Goal: Navigation & Orientation: Find specific page/section

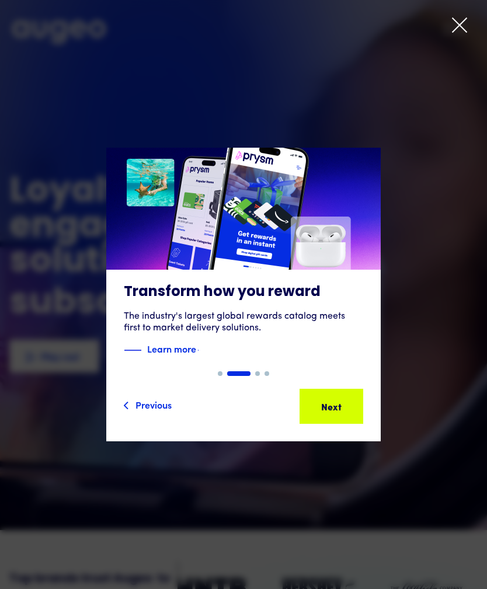
click at [459, 29] on icon at bounding box center [459, 25] width 18 height 18
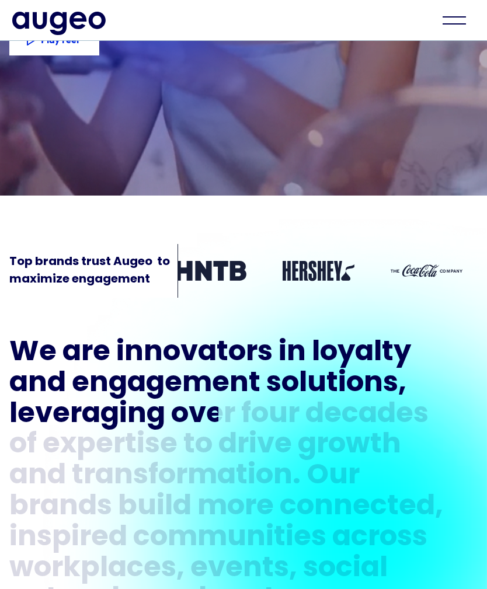
scroll to position [299, 0]
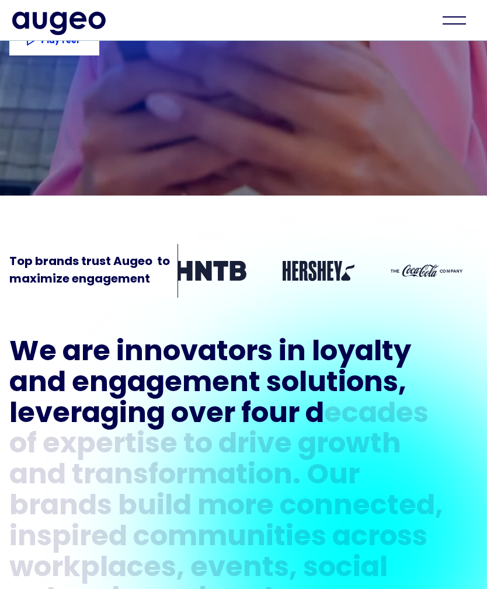
click at [452, 16] on div "menu" at bounding box center [453, 16] width 23 height 1
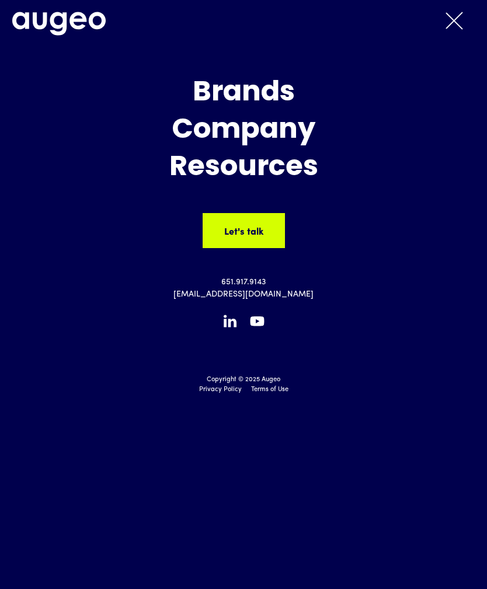
click at [452, 26] on div "menu" at bounding box center [453, 21] width 41 height 26
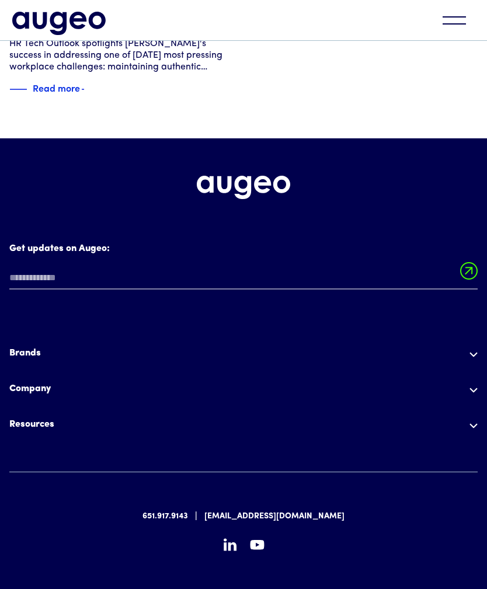
scroll to position [4404, 0]
click at [467, 420] on div "Resources" at bounding box center [243, 424] width 468 height 14
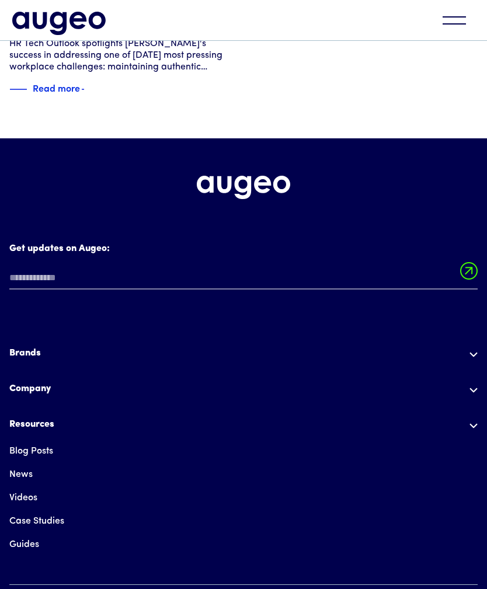
click at [473, 387] on img at bounding box center [473, 389] width 8 height 5
click at [469, 387] on div "Company" at bounding box center [243, 393] width 468 height 22
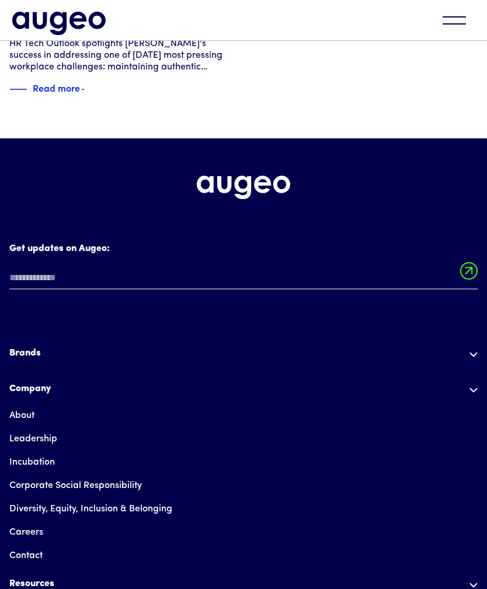
click at [31, 520] on link "Careers" at bounding box center [26, 531] width 34 height 23
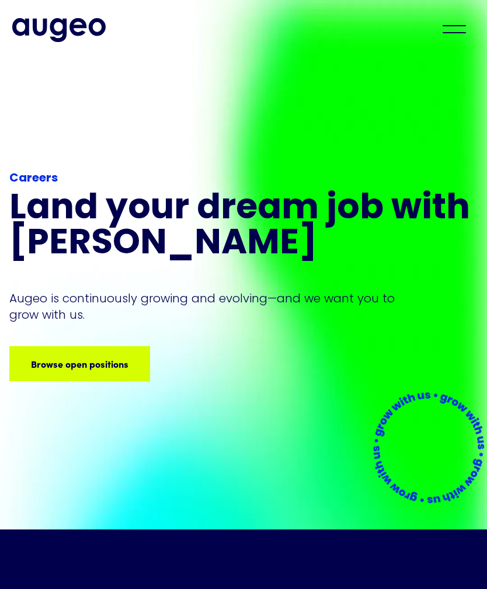
click at [120, 366] on div "Browse open positions" at bounding box center [165, 363] width 97 height 14
click at [451, 31] on div "menu" at bounding box center [453, 29] width 41 height 26
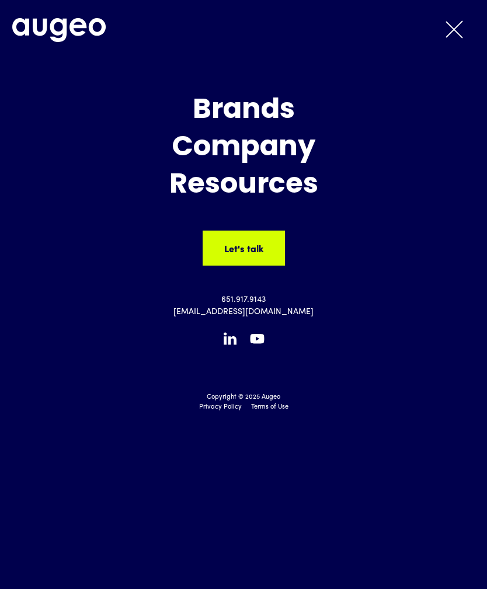
click at [453, 20] on div "menu" at bounding box center [453, 29] width 41 height 26
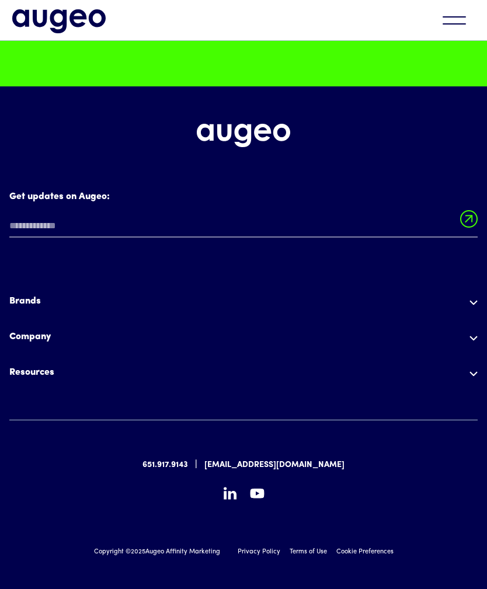
scroll to position [3299, 0]
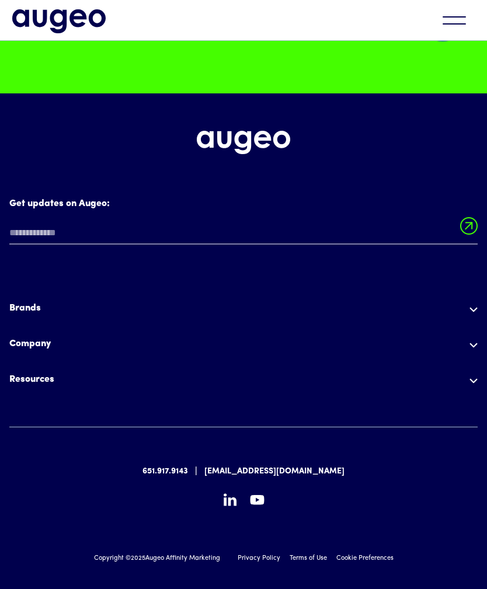
click at [468, 351] on div "Company" at bounding box center [243, 344] width 468 height 14
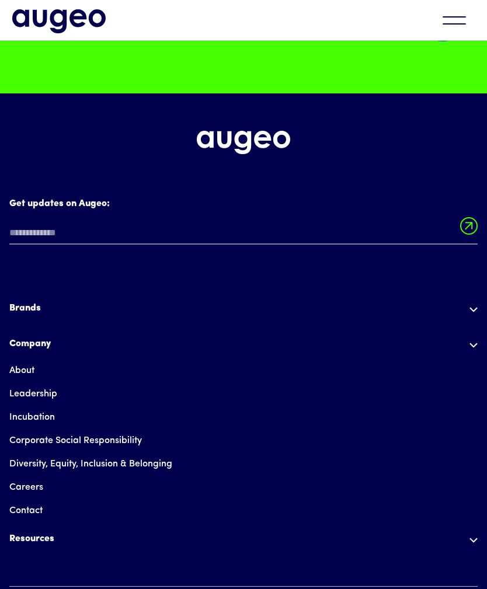
click at [31, 499] on link "Careers" at bounding box center [26, 486] width 34 height 23
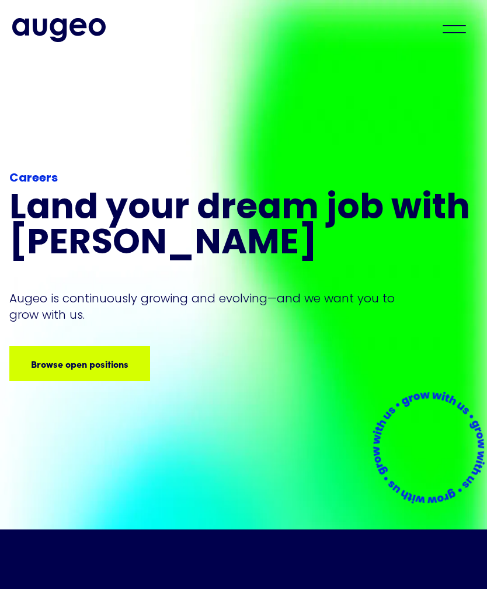
click at [96, 369] on div "Browse open positions" at bounding box center [64, 363] width 97 height 14
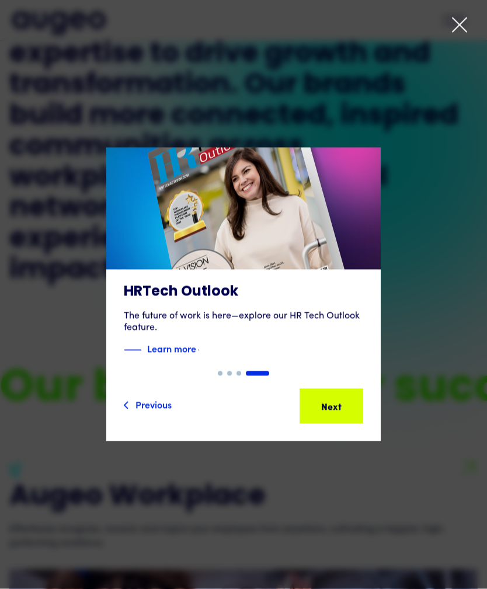
scroll to position [694, 0]
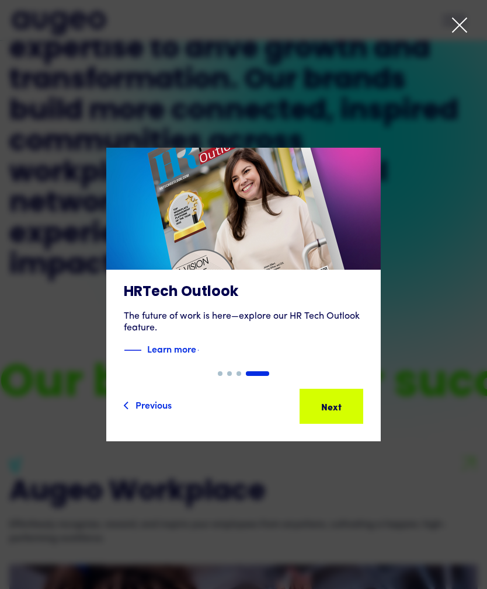
click at [453, 33] on icon at bounding box center [459, 25] width 18 height 18
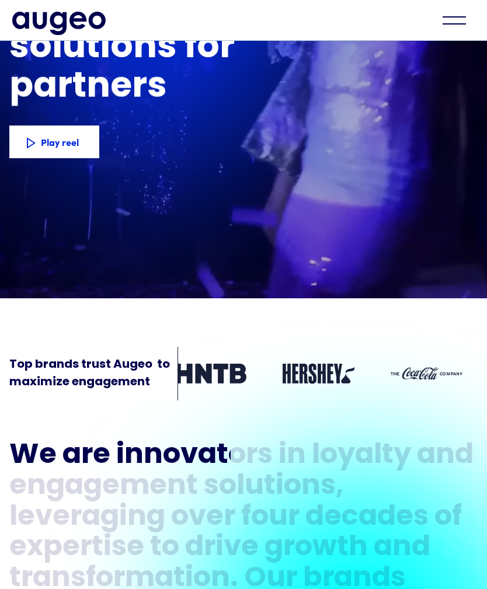
scroll to position [197, 0]
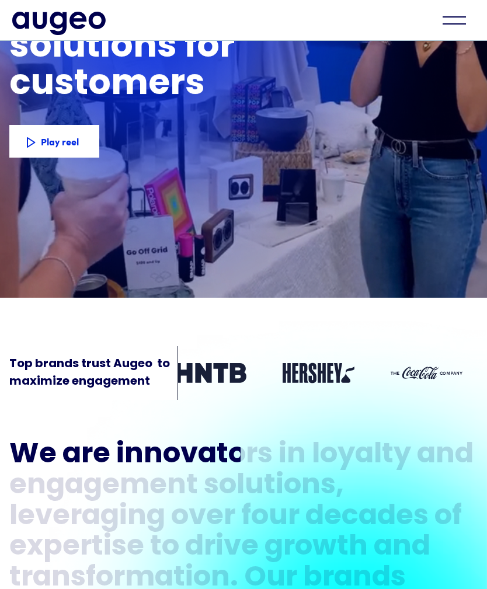
click at [284, 403] on div "Top brands trust Augeo  to maximize engagement" at bounding box center [243, 360] width 487 height 88
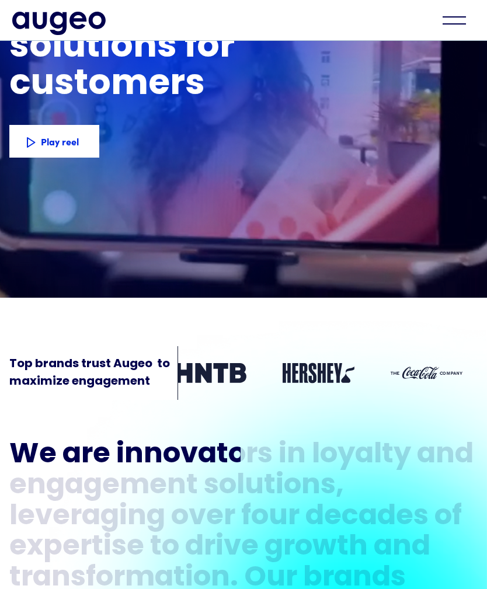
click at [121, 403] on div "Top brands trust Augeo  to maximize engagement" at bounding box center [243, 360] width 487 height 88
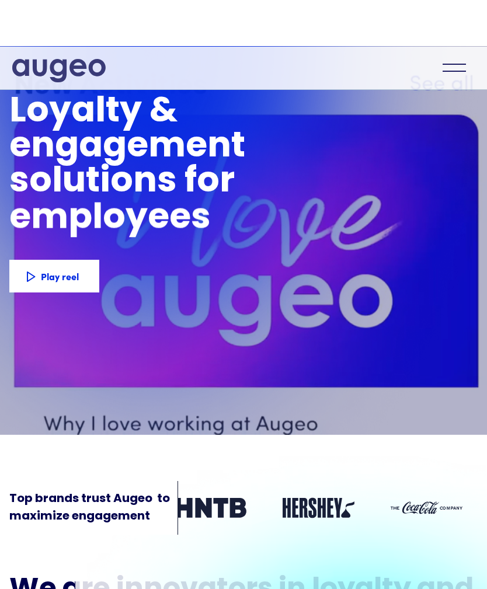
scroll to position [0, 0]
